Goal: Find specific fact: Find specific fact

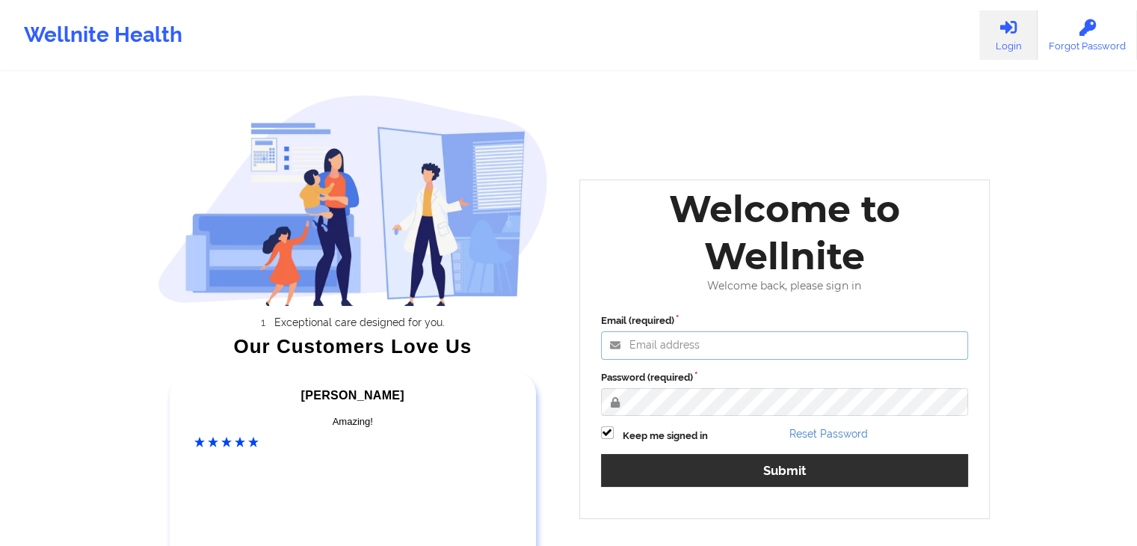
type input "[EMAIL_ADDRESS][DOMAIN_NAME]"
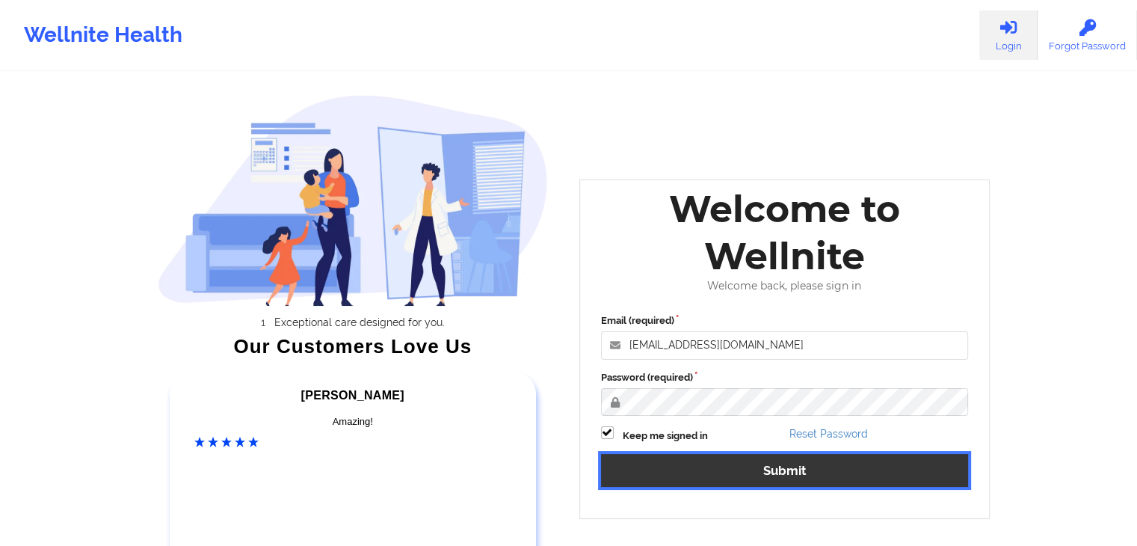
click at [736, 472] on button "Submit" at bounding box center [785, 470] width 368 height 32
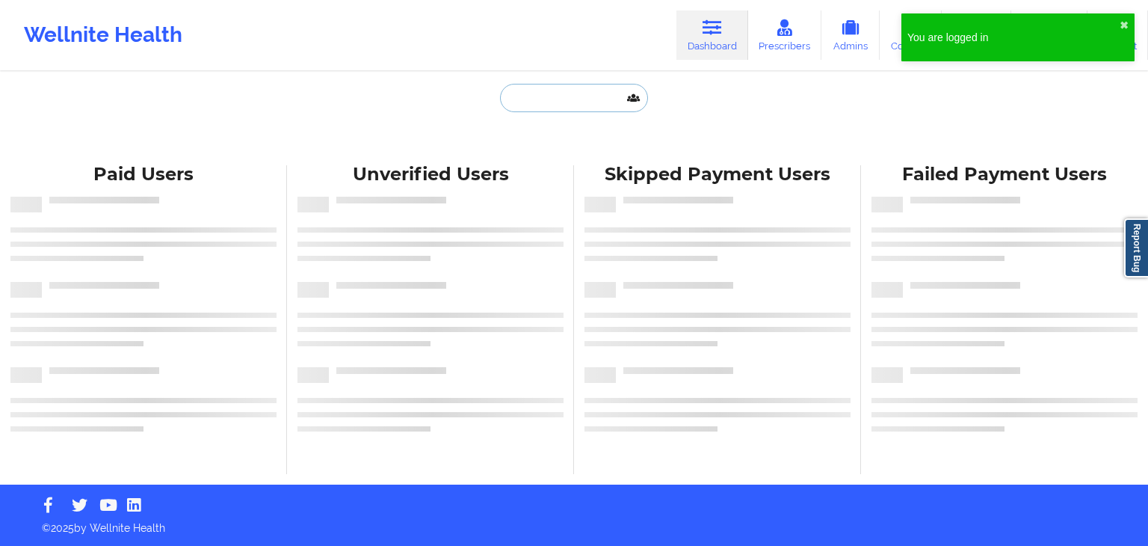
click at [545, 102] on input "text" at bounding box center [574, 98] width 148 height 28
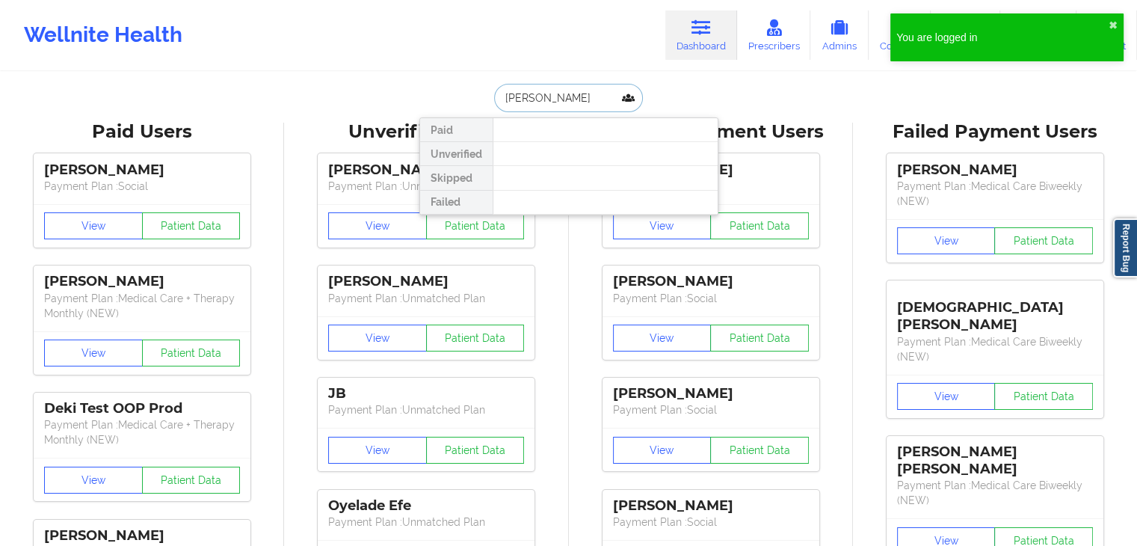
type input "[PERSON_NAME]"
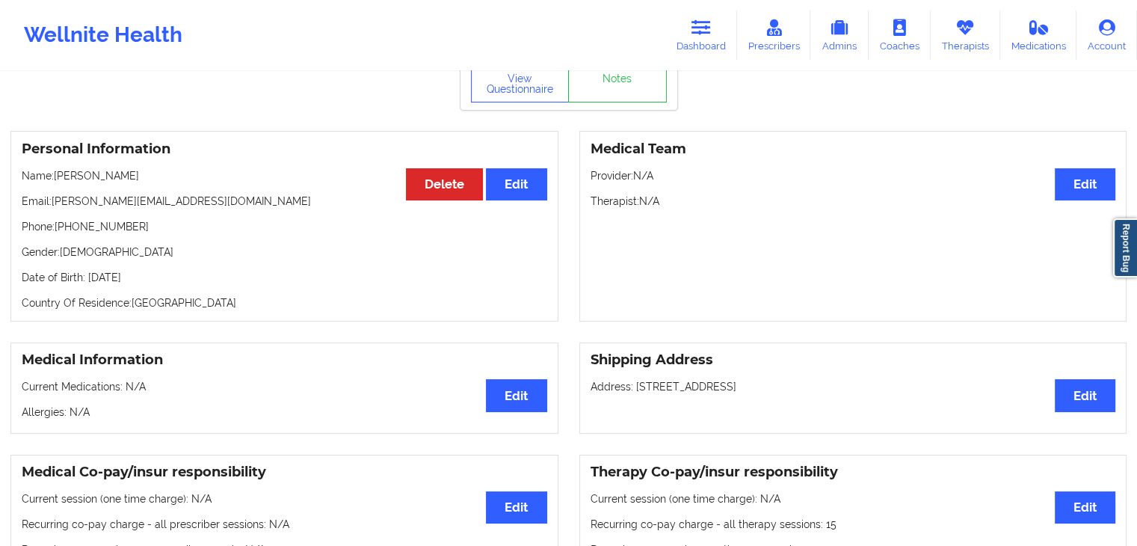
scroll to position [77, 0]
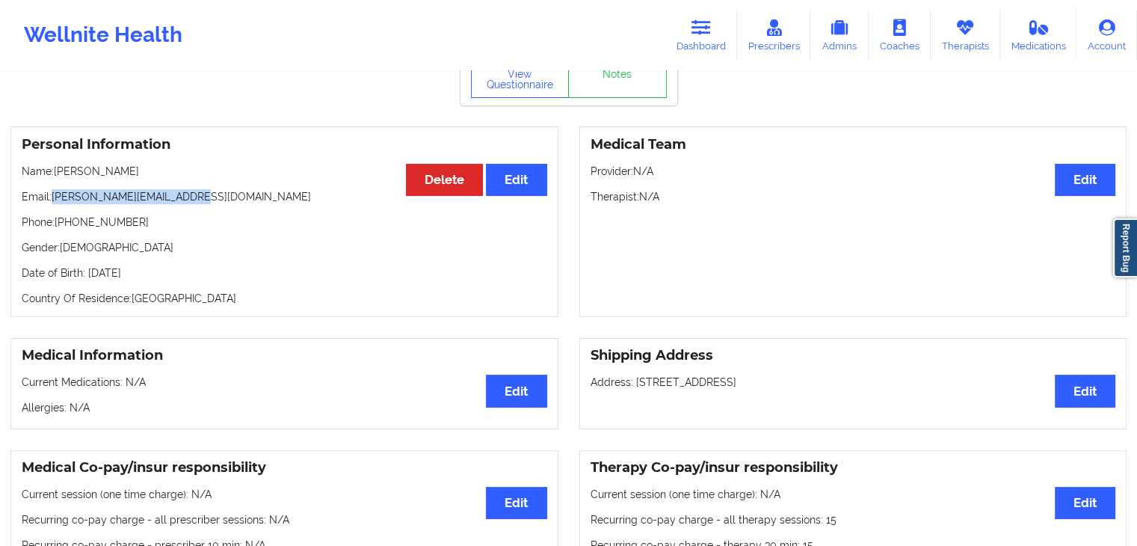
drag, startPoint x: 218, startPoint y: 203, endPoint x: 50, endPoint y: 196, distance: 168.4
click at [50, 196] on p "Email: [PERSON_NAME][EMAIL_ADDRESS][DOMAIN_NAME]" at bounding box center [285, 196] width 526 height 15
copy p "[PERSON_NAME][EMAIL_ADDRESS][DOMAIN_NAME]"
